Goal: Task Accomplishment & Management: Manage account settings

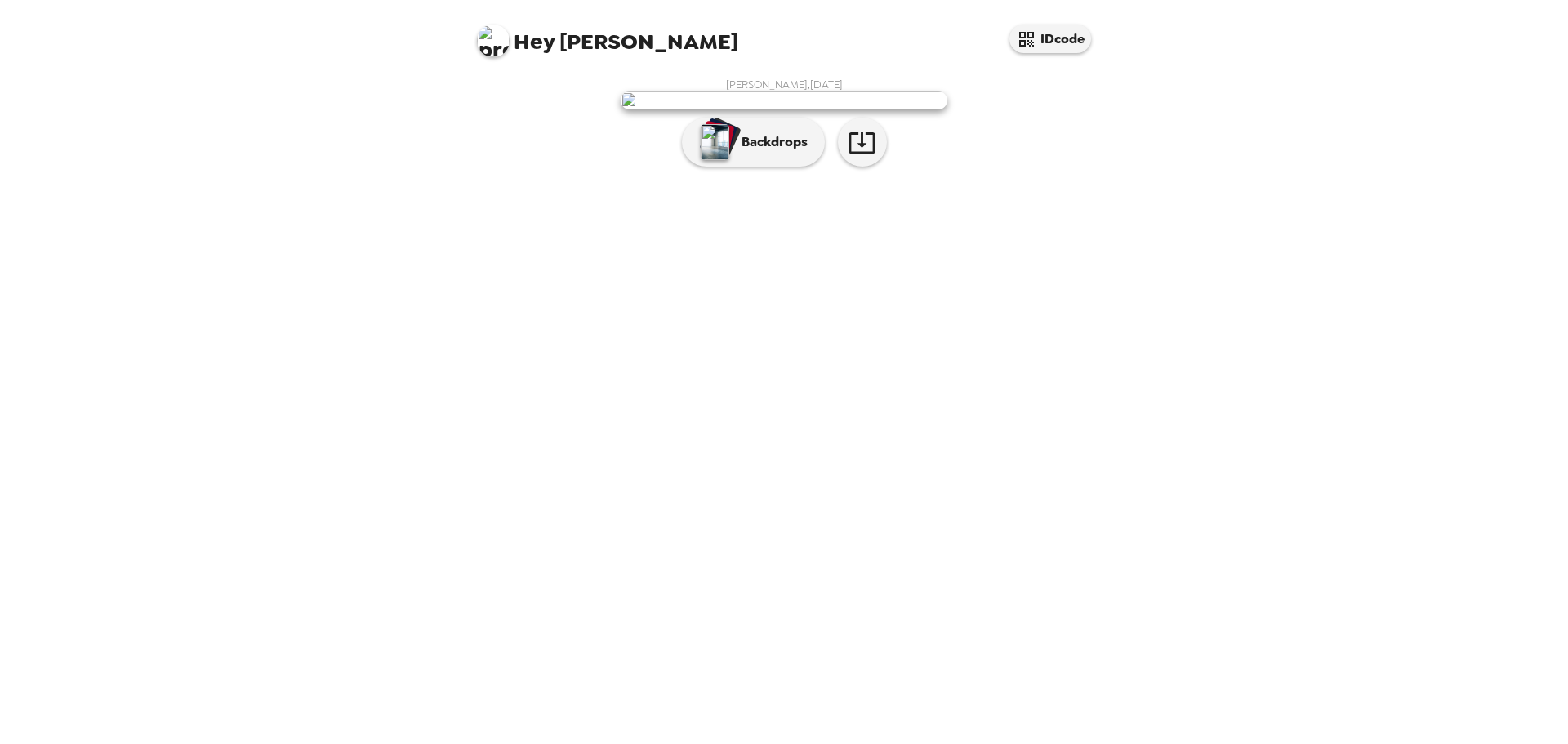
click at [395, 281] on div "Hey [PERSON_NAME] IDcode [PERSON_NAME] , [DATE] Backdrops" at bounding box center [784, 372] width 1568 height 744
click at [1112, 354] on div "Hey [PERSON_NAME] IDcode [PERSON_NAME] , [DATE] Backdrops" at bounding box center [784, 372] width 1568 height 744
click at [734, 158] on div "button" at bounding box center [722, 138] width 40 height 41
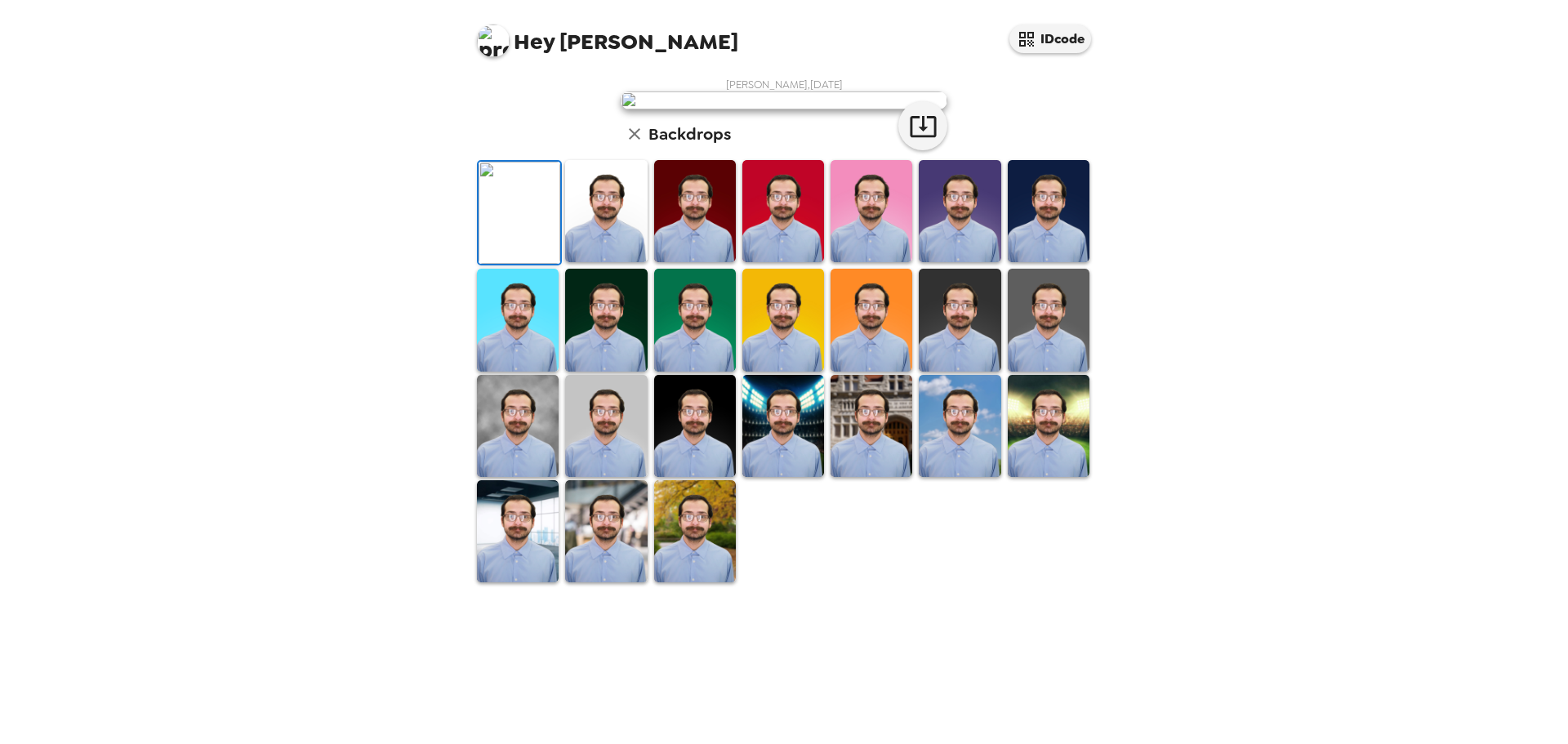
scroll to position [246, 0]
click at [601, 262] on img at bounding box center [606, 211] width 81 height 102
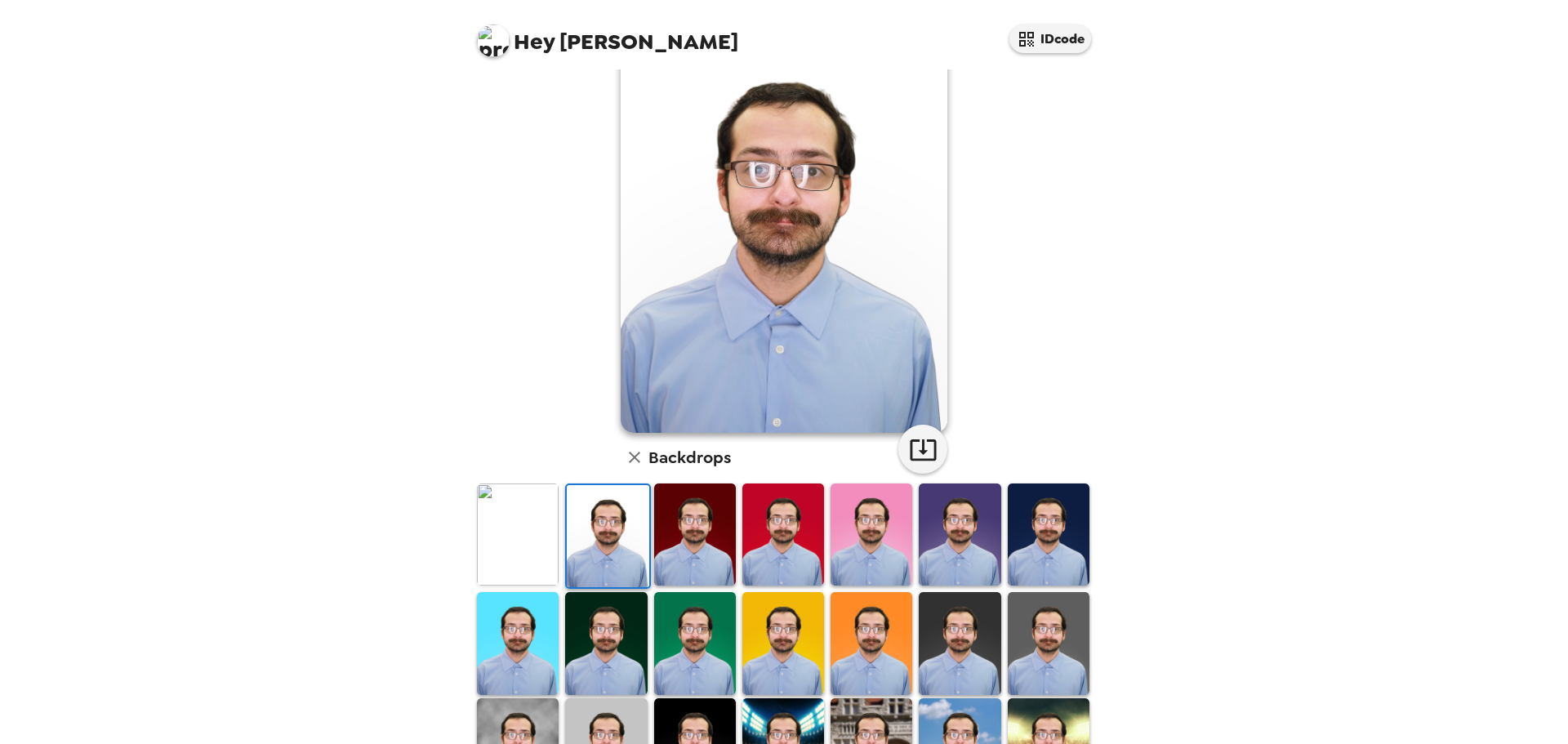
scroll to position [0, 0]
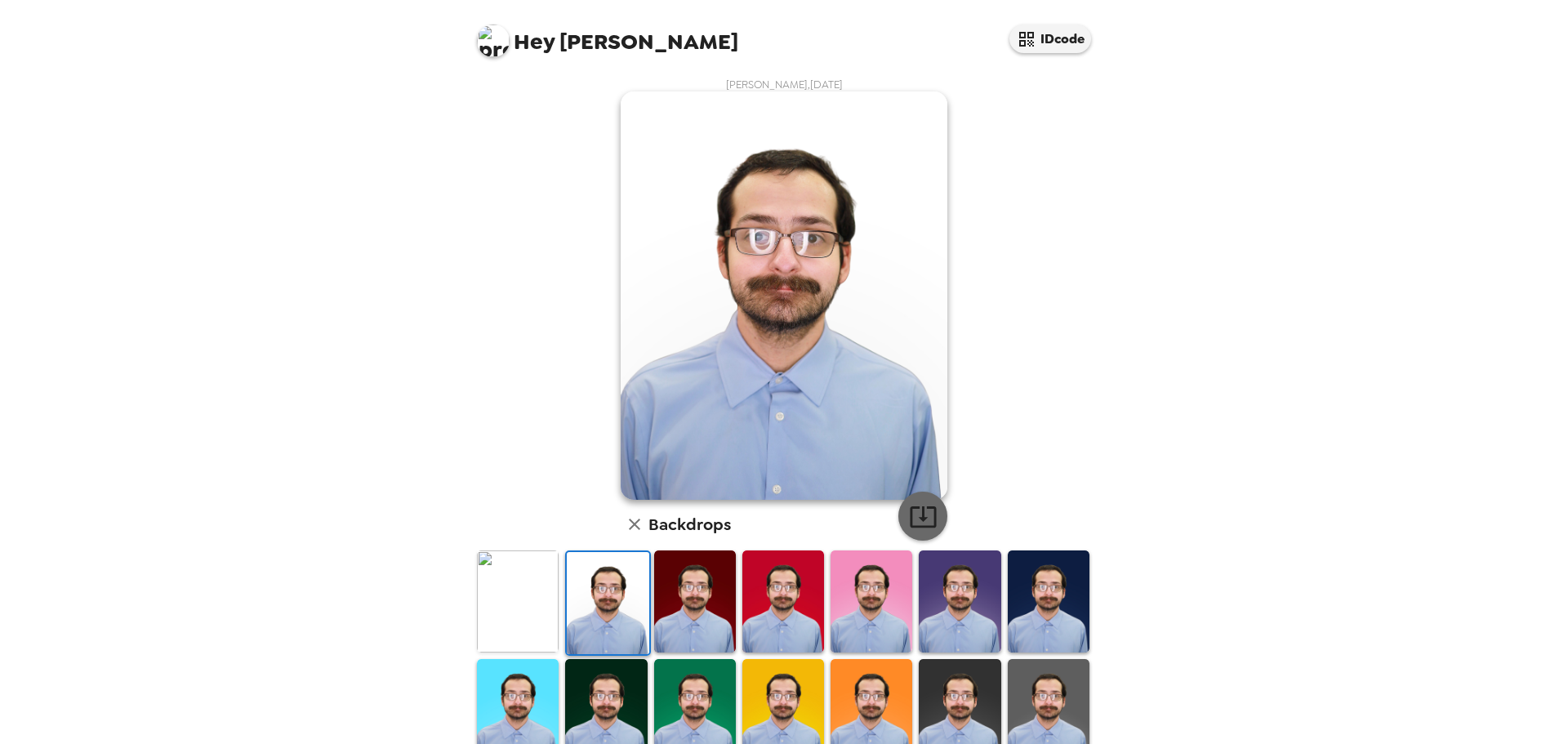
click at [927, 513] on icon "button" at bounding box center [923, 516] width 28 height 28
click at [1434, 363] on div "Hey [PERSON_NAME] IDcode [PERSON_NAME] , [DATE] Backdrops" at bounding box center [784, 372] width 1568 height 744
